Goal: Information Seeking & Learning: Check status

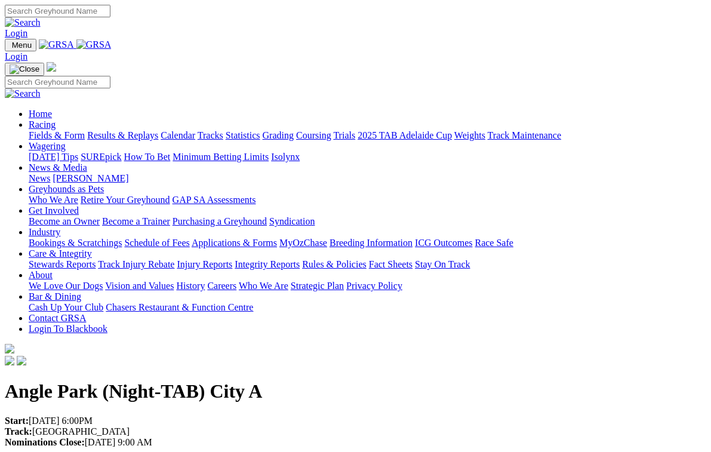
click at [56, 119] on link "Racing" at bounding box center [42, 124] width 27 height 10
click at [158, 130] on link "Results & Replays" at bounding box center [122, 135] width 71 height 10
